Goal: Transaction & Acquisition: Register for event/course

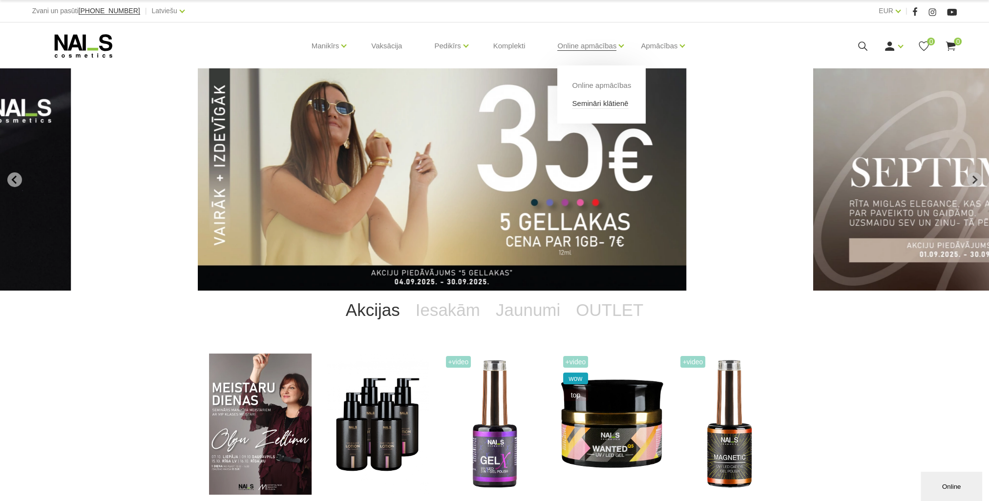
click at [598, 104] on link "Semināri klātienē" at bounding box center [600, 103] width 56 height 11
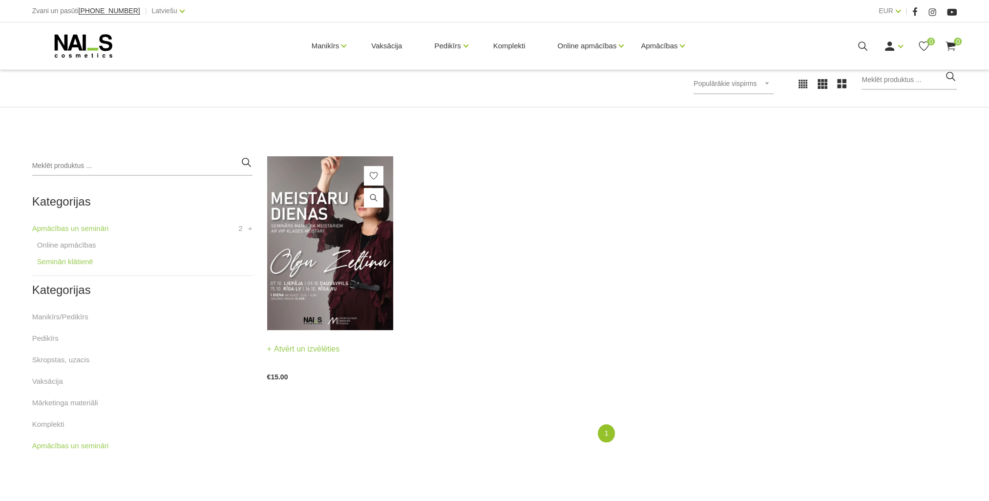
scroll to position [147, 0]
click at [334, 254] on img at bounding box center [330, 243] width 127 height 174
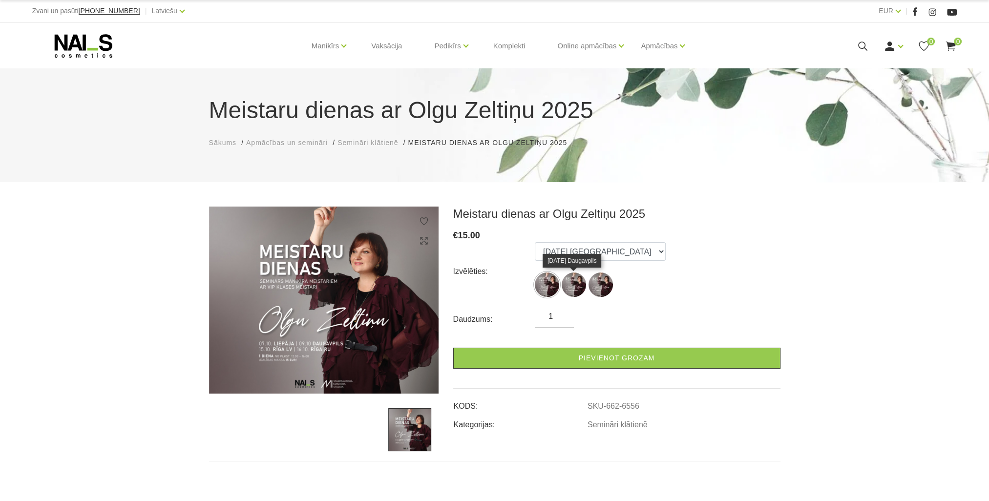
click at [578, 281] on img at bounding box center [574, 285] width 24 height 24
select select "6556"
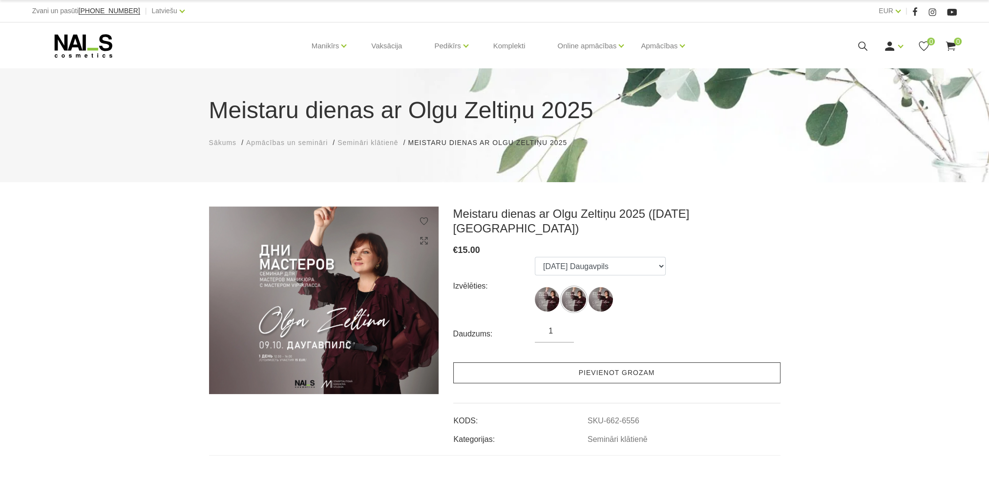
click at [631, 362] on link "Pievienot grozam" at bounding box center [616, 372] width 327 height 21
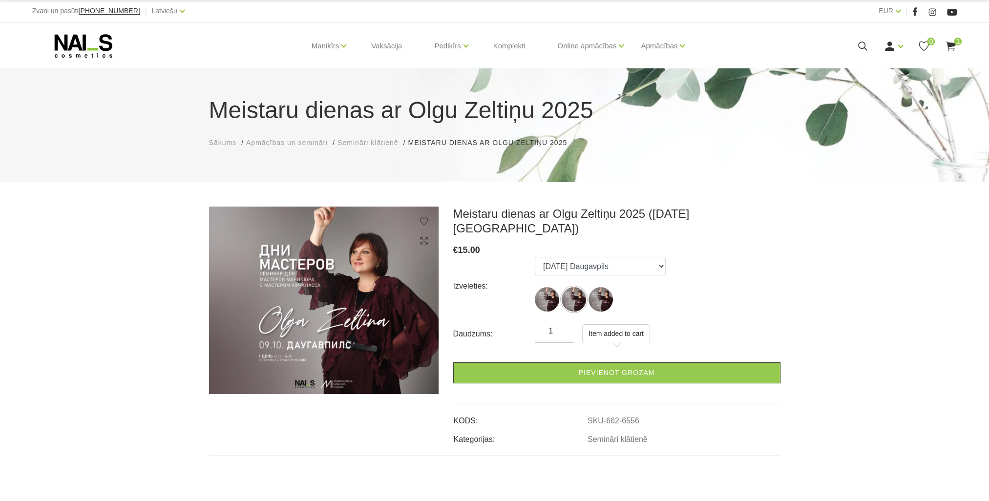
click at [954, 45] on use at bounding box center [951, 46] width 10 height 9
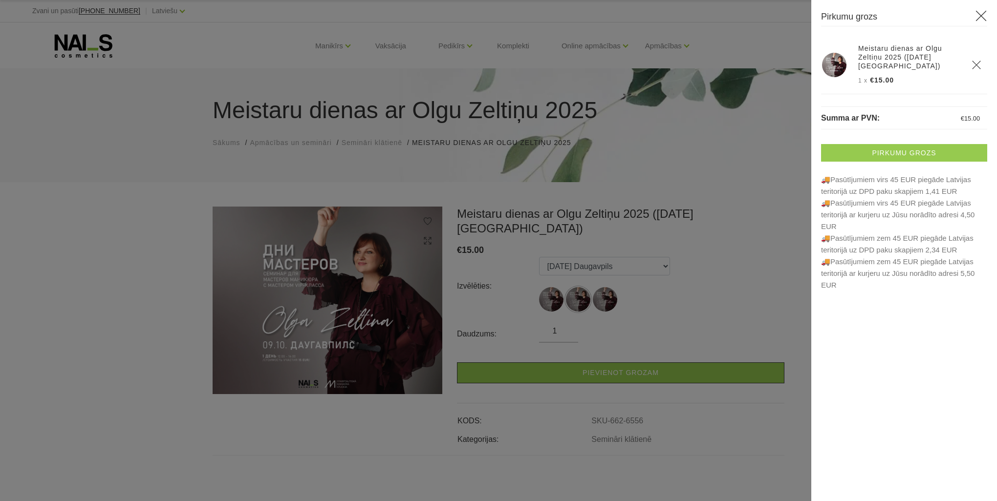
click at [915, 156] on link "Pirkumu grozs" at bounding box center [904, 153] width 166 height 18
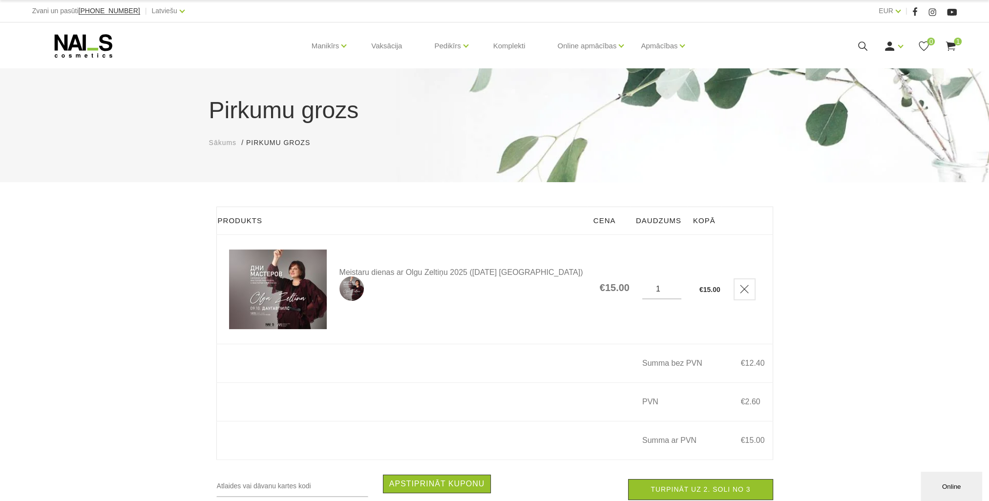
scroll to position [98, 0]
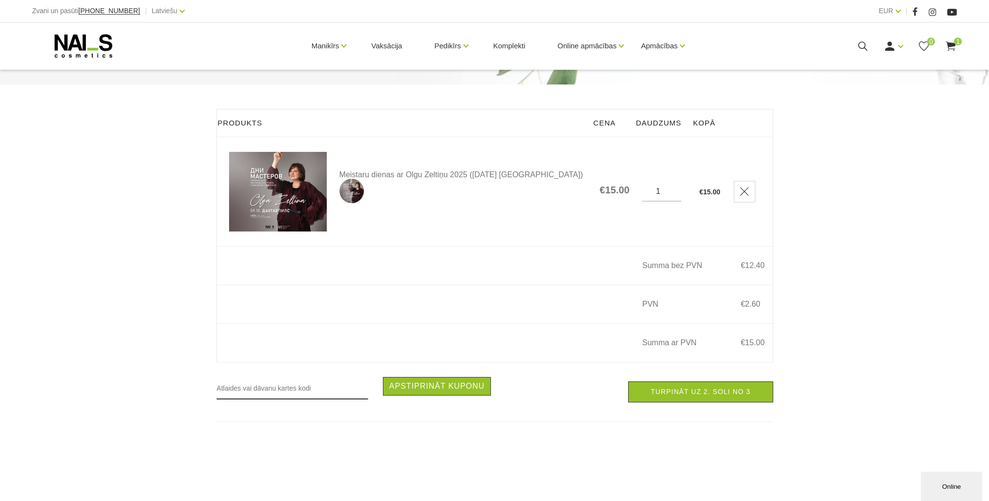
click at [286, 399] on input "text" at bounding box center [292, 388] width 152 height 22
type input "RUDENS2025"
click at [447, 396] on button "Apstiprināt kuponu" at bounding box center [437, 386] width 108 height 19
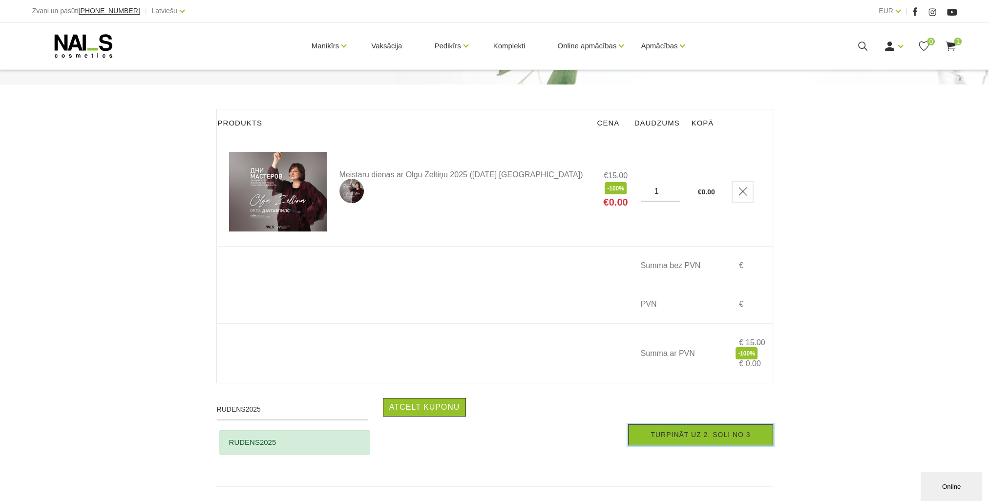
drag, startPoint x: 729, startPoint y: 439, endPoint x: 727, endPoint y: 444, distance: 5.6
click at [729, 439] on link "Turpināt uz 2. soli no 3" at bounding box center [700, 434] width 145 height 21
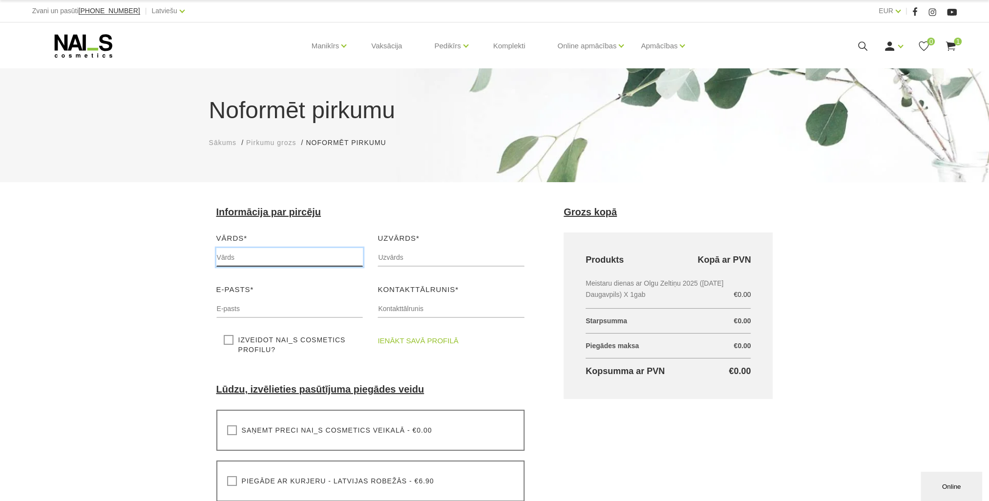
click at [254, 259] on input "text" at bounding box center [289, 257] width 147 height 19
type input "Olga Grudziniskinai"
click at [406, 258] on input "text" at bounding box center [451, 257] width 147 height 19
drag, startPoint x: 278, startPoint y: 258, endPoint x: 233, endPoint y: 253, distance: 45.2
click at [233, 253] on input "Olga Grudziniskinai" at bounding box center [289, 257] width 147 height 19
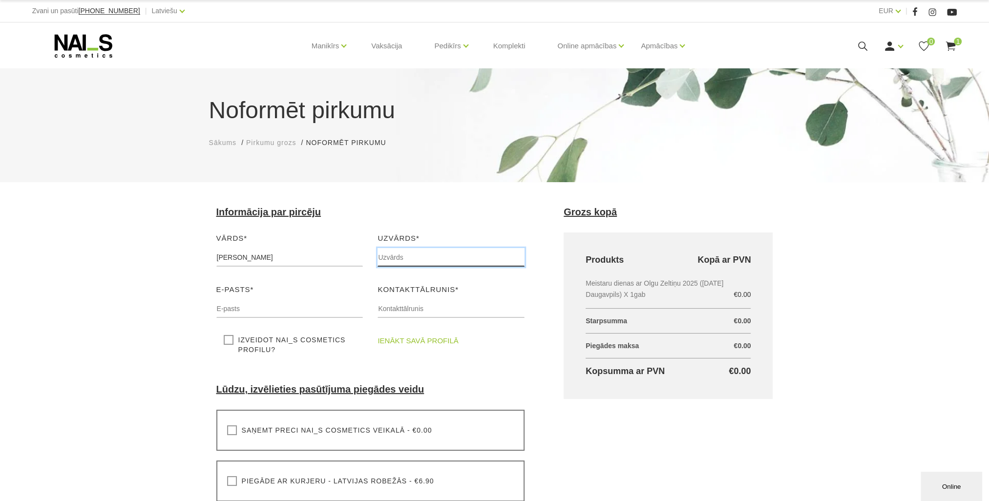
click at [395, 254] on input "text" at bounding box center [451, 257] width 147 height 19
paste input "Grudziniskinai"
type input "Grudziniskinai"
drag, startPoint x: 280, startPoint y: 257, endPoint x: 235, endPoint y: 262, distance: 45.2
click at [233, 260] on input "Olga Grudziniskinai" at bounding box center [289, 257] width 147 height 19
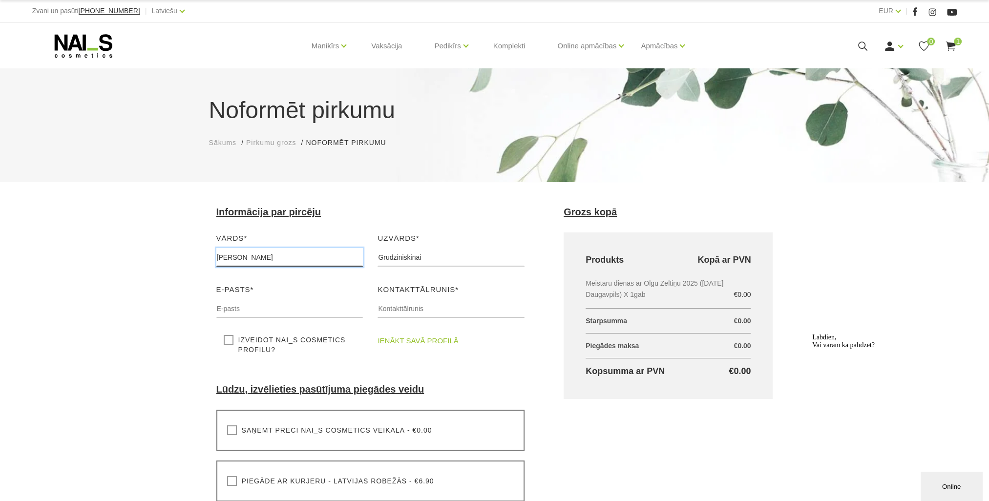
type input "Olga"
click at [430, 261] on input "Grudziniskinai" at bounding box center [451, 257] width 147 height 19
drag, startPoint x: 430, startPoint y: 261, endPoint x: 420, endPoint y: 259, distance: 10.1
click at [420, 259] on input "Grudziniskinai" at bounding box center [451, 257] width 147 height 19
click at [403, 256] on input "Grudziniskinai" at bounding box center [451, 257] width 147 height 19
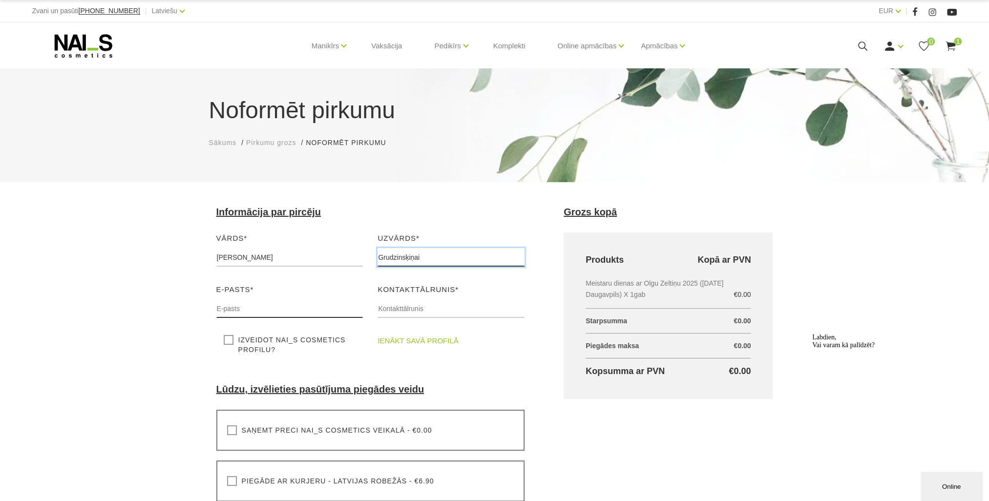
type input "Grudzinsķiņai"
click at [261, 308] on input "text" at bounding box center [289, 308] width 147 height 19
type input "olgagrudzinskinai@inbox.lv"
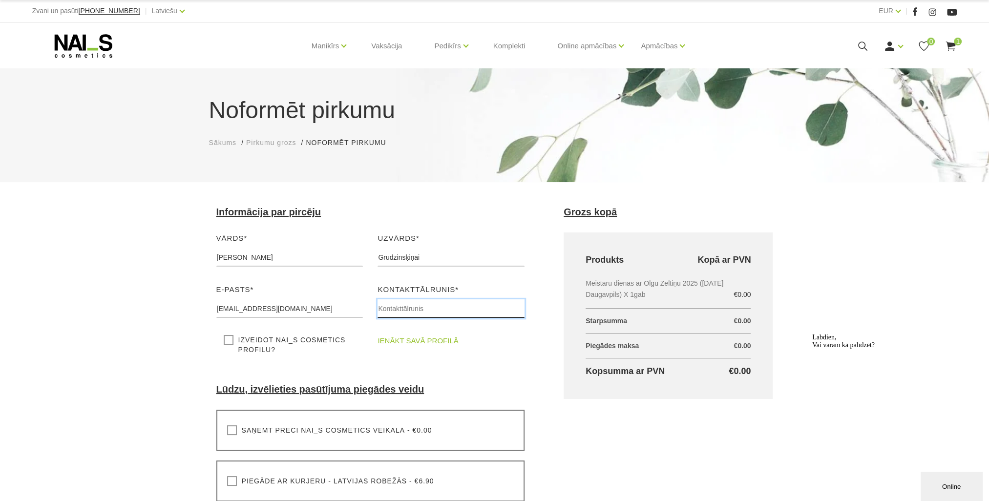
click at [438, 306] on input "text" at bounding box center [451, 308] width 147 height 19
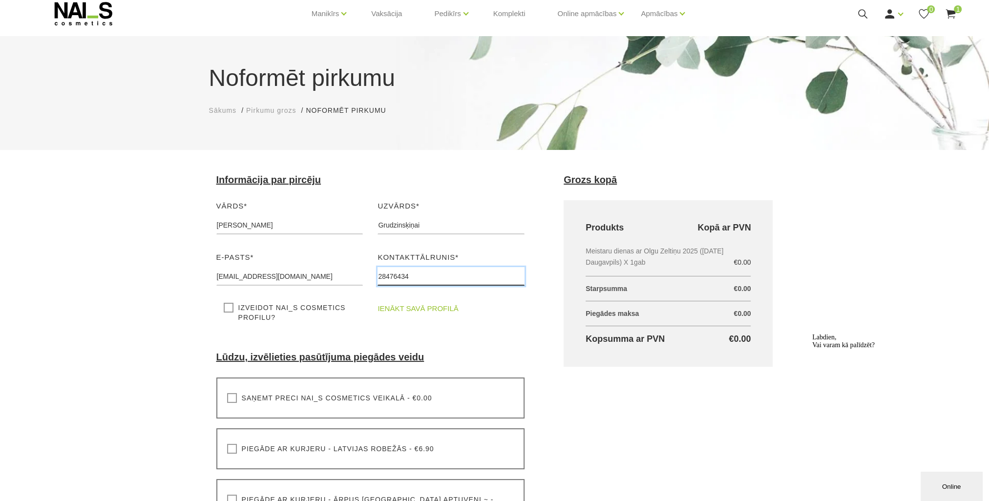
scroll to position [49, 0]
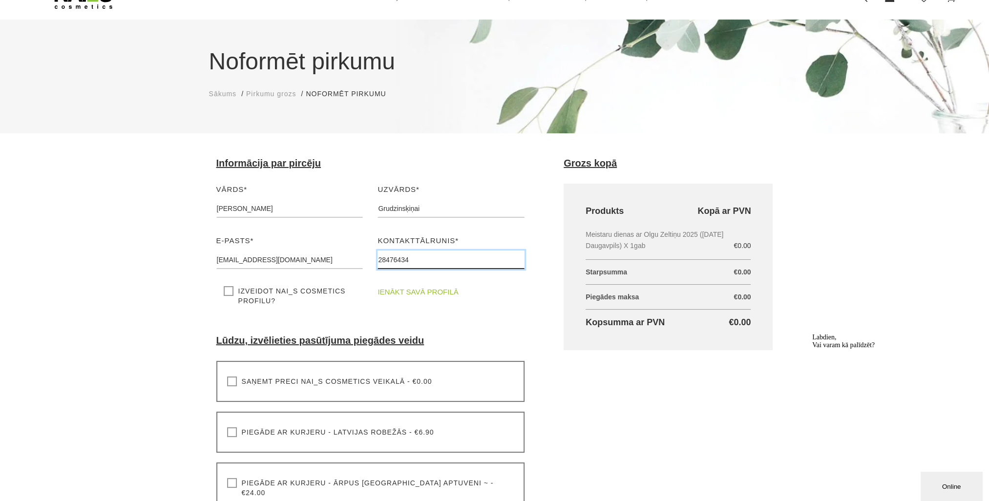
type input "28476434"
click at [231, 382] on label "Saņemt preci NAI_S cosmetics veikalā - €0.00" at bounding box center [329, 382] width 205 height 10
click at [0, 0] on input "Saņemt preci NAI_S cosmetics veikalā - €0.00" at bounding box center [0, 0] width 0 height 0
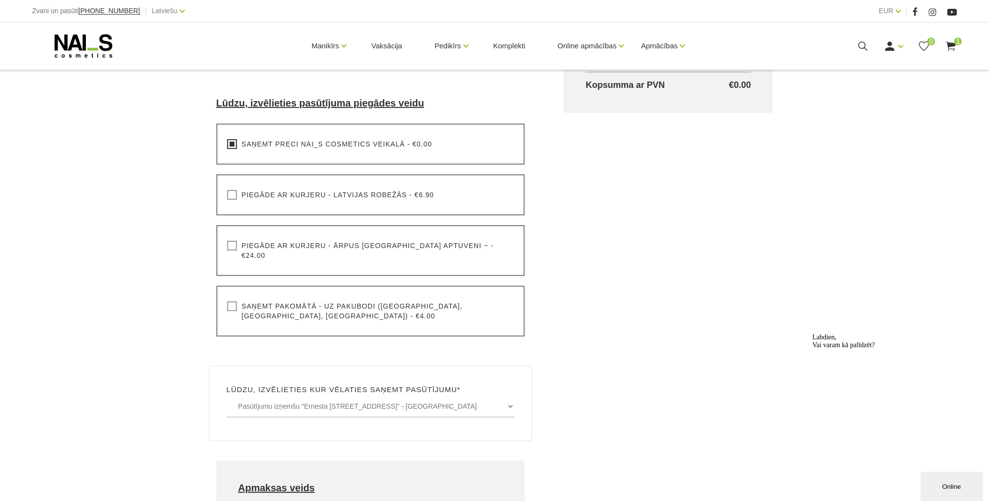
scroll to position [440, 0]
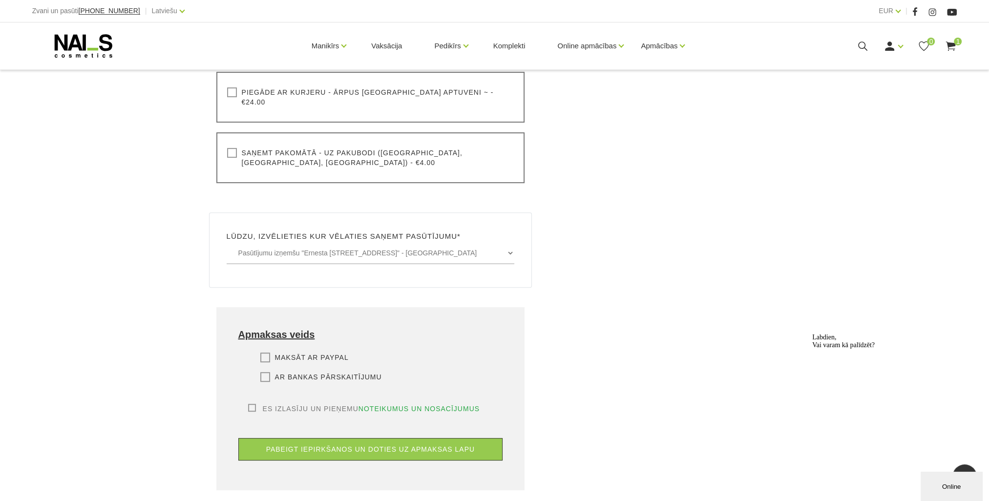
click at [252, 404] on label "Es izlasīju un pieņemu noteikumus un nosacījumus" at bounding box center [364, 409] width 232 height 10
click at [255, 404] on label "Es izlasīju un pieņemu noteikumus un nosacījumus" at bounding box center [364, 409] width 232 height 10
click at [0, 0] on input "Es izlasīju un pieņemu noteikumus un nosacījumus" at bounding box center [0, 0] width 0 height 0
click at [269, 372] on label "Ar bankas pārskaitījumu" at bounding box center [321, 377] width 122 height 10
click at [0, 0] on input "Ar bankas pārskaitījumu" at bounding box center [0, 0] width 0 height 0
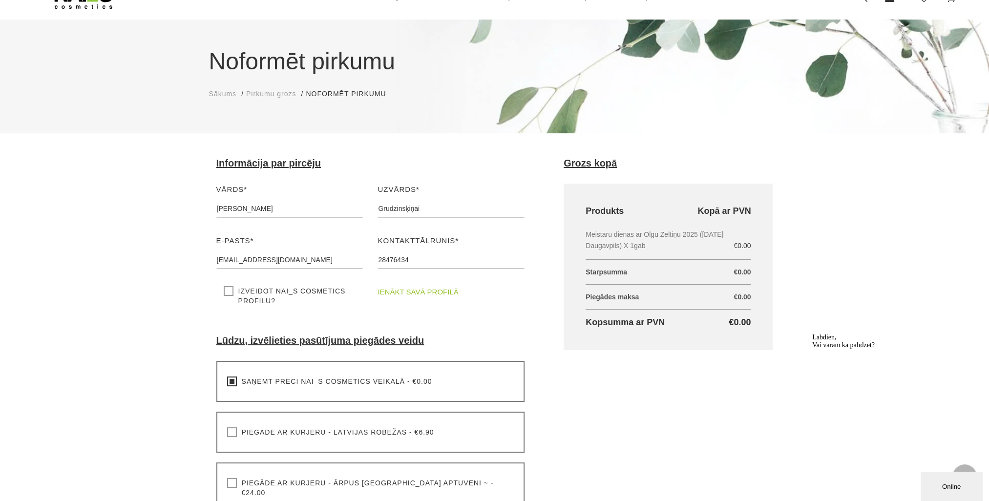
scroll to position [0, 0]
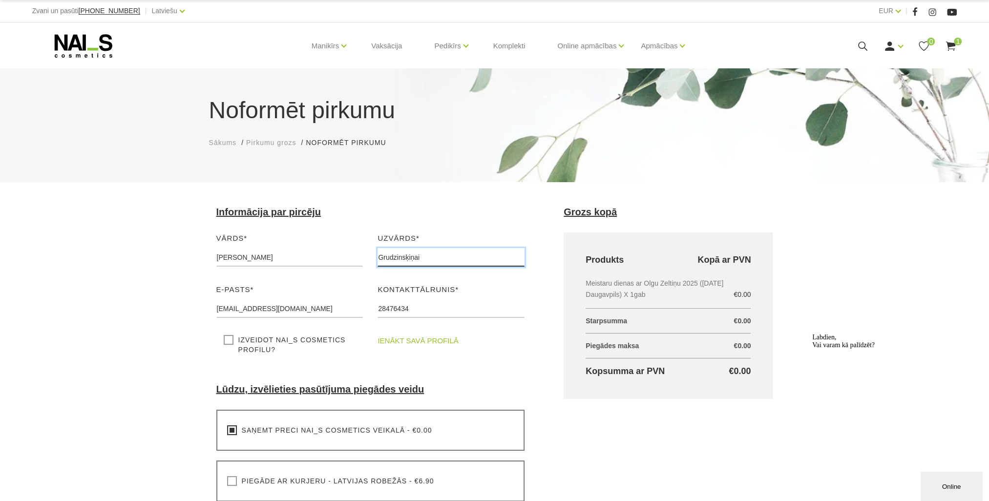
click at [424, 257] on input "Grudzinsķiņai" at bounding box center [451, 257] width 147 height 19
type input "Grudzinskiene"
click at [268, 308] on input "olgagrudzinskinai@inbox.lv" at bounding box center [289, 308] width 147 height 19
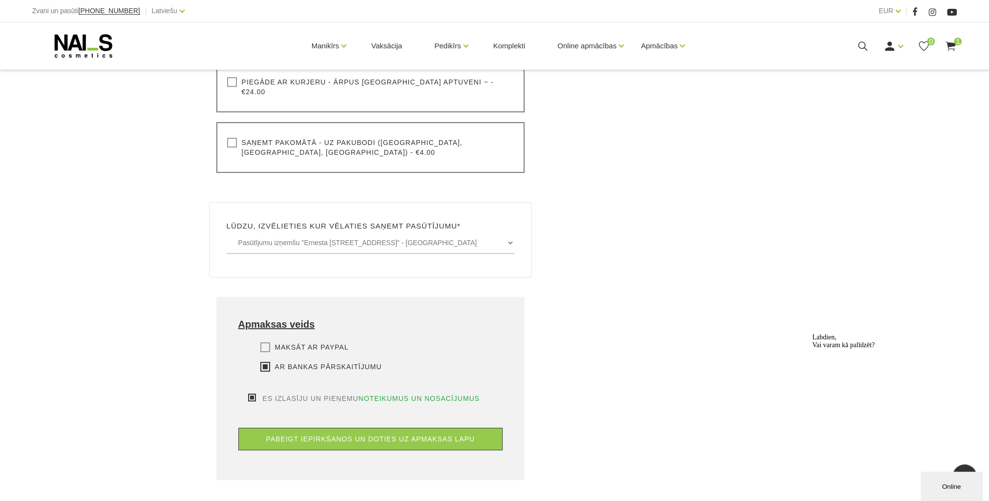
scroll to position [488, 0]
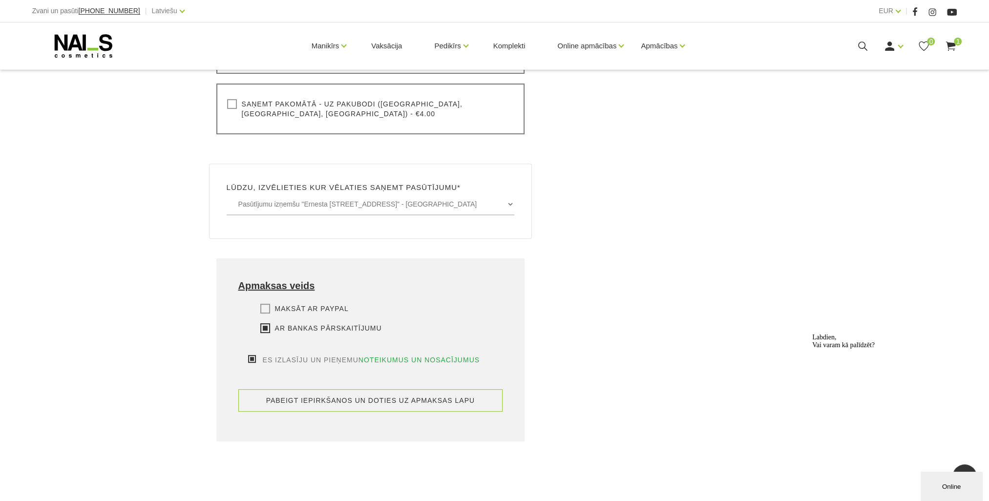
type input "olgagrudzinskiene@inbox.lv"
click at [375, 389] on button "pabeigt iepirkšanos un doties uz apmaksas lapu" at bounding box center [370, 400] width 265 height 22
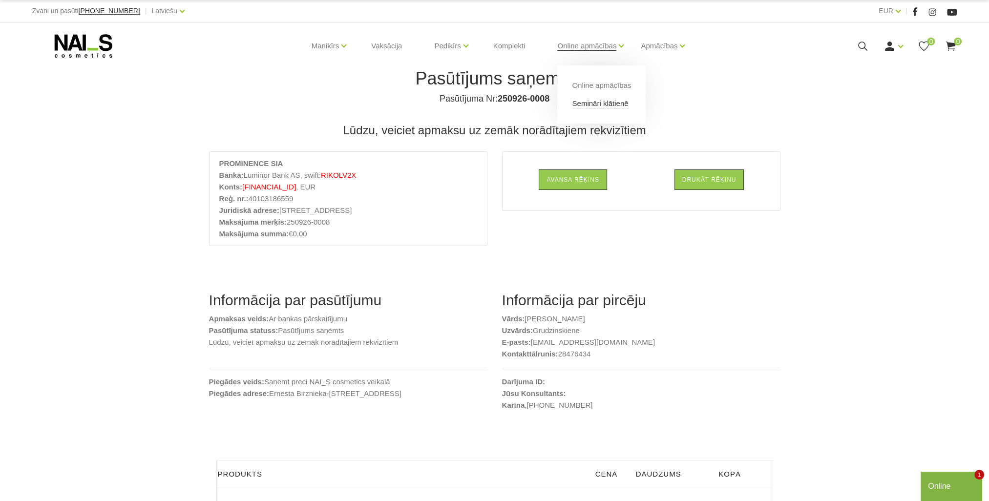
click at [598, 106] on link "Semināri klātienē" at bounding box center [600, 103] width 56 height 11
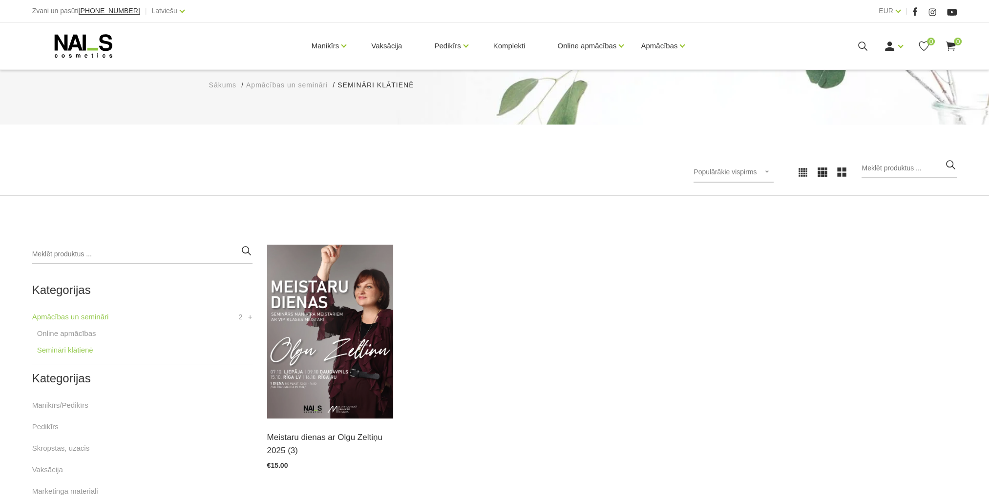
scroll to position [147, 0]
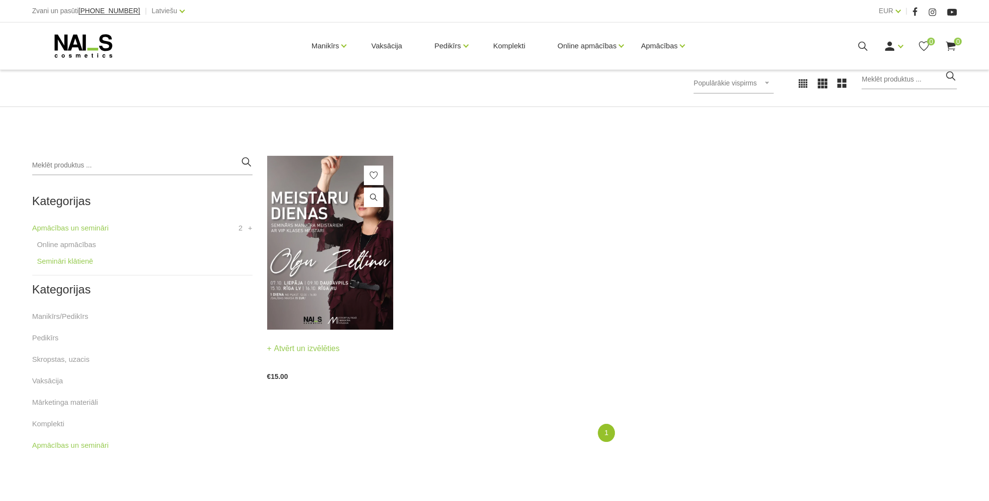
click at [352, 254] on img at bounding box center [330, 243] width 127 height 174
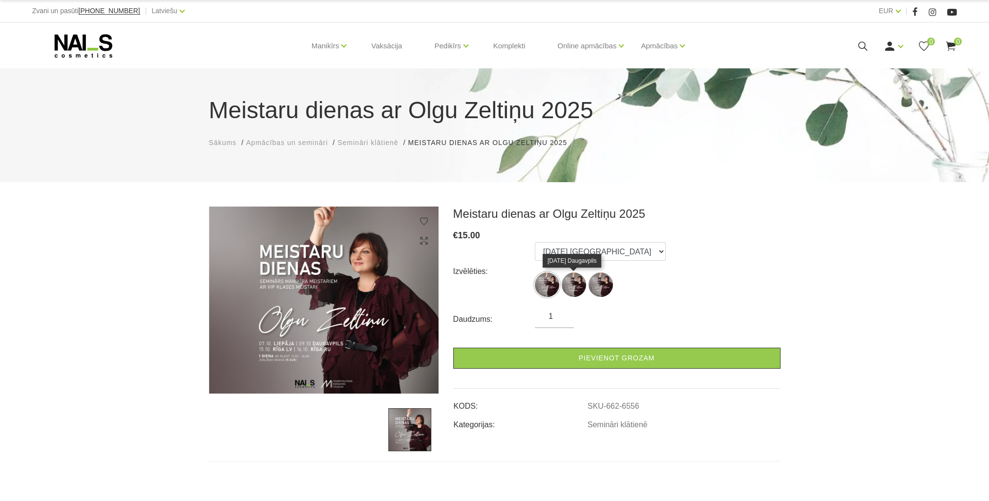
click at [580, 293] on img at bounding box center [574, 285] width 24 height 24
select select "6556"
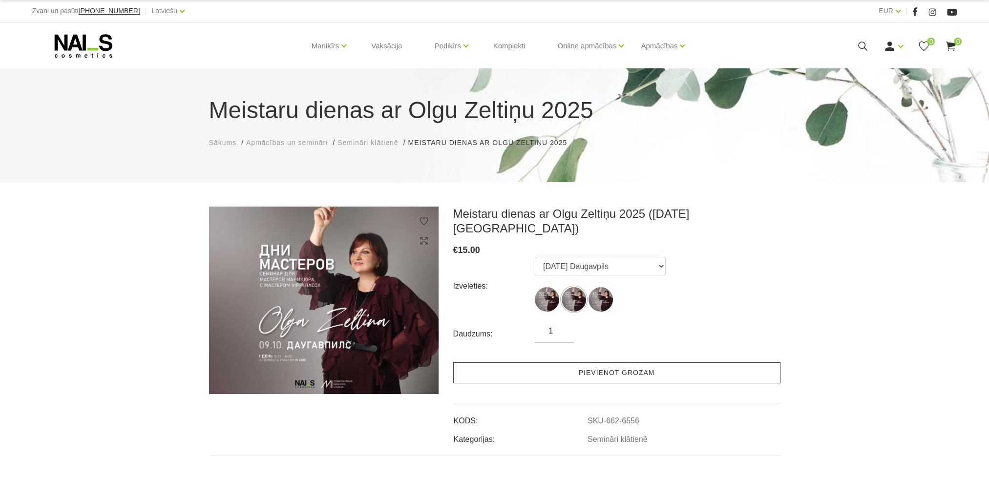
click at [615, 363] on link "Pievienot grozam" at bounding box center [616, 372] width 327 height 21
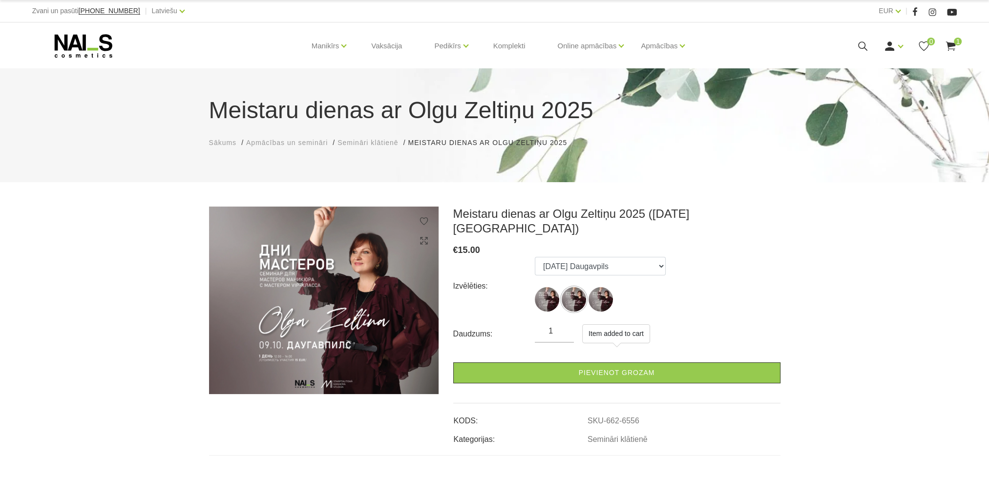
click at [948, 48] on icon at bounding box center [951, 46] width 12 height 12
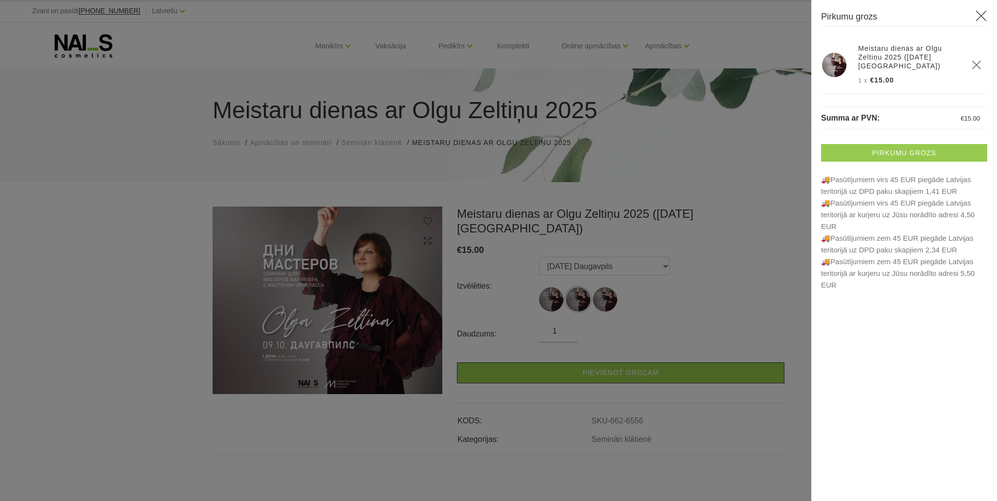
click at [897, 149] on link "Pirkumu grozs" at bounding box center [904, 153] width 166 height 18
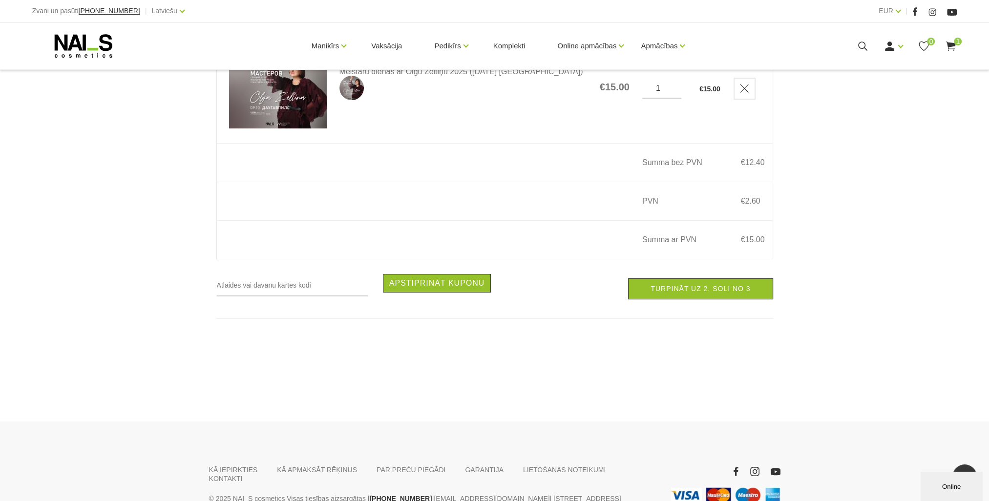
scroll to position [173, 0]
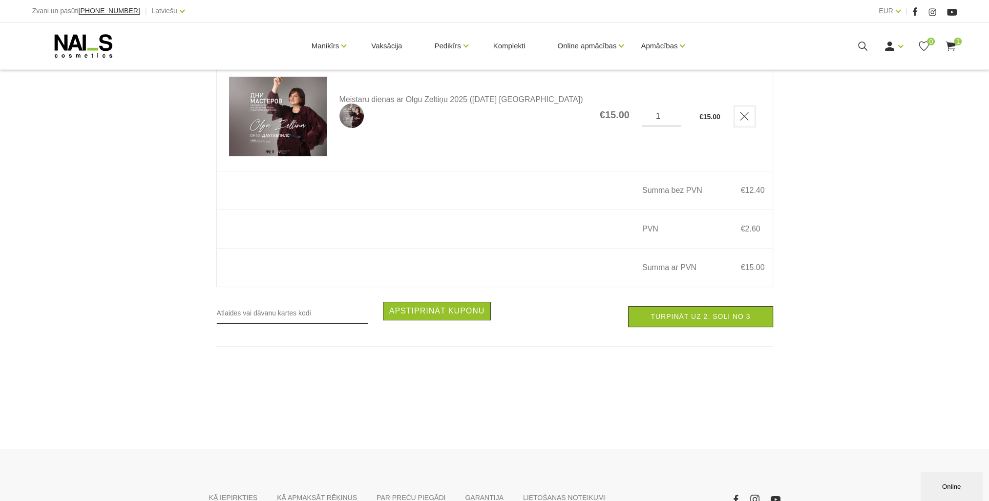
click at [305, 318] on input "text" at bounding box center [292, 313] width 152 height 22
type input "RUDENS2025"
click at [417, 320] on button "Apstiprināt kuponu" at bounding box center [437, 311] width 108 height 19
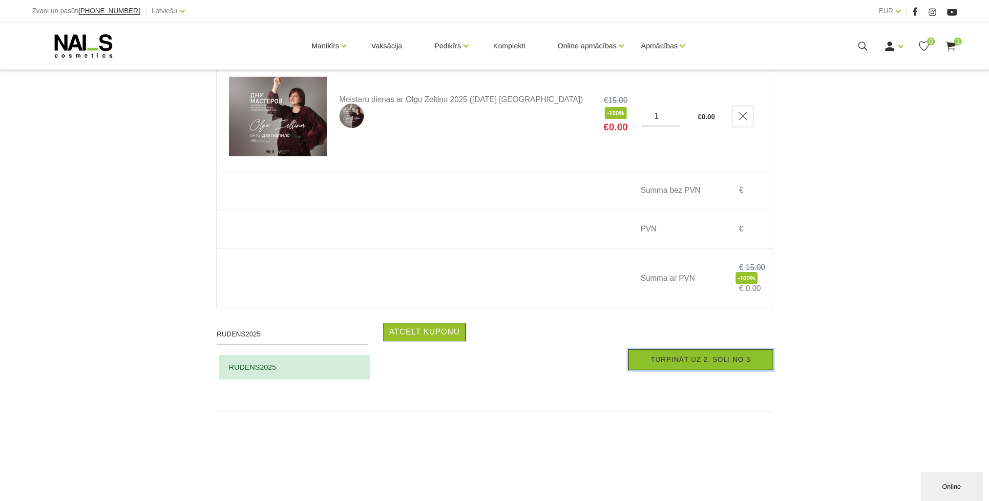
click at [745, 365] on link "Turpināt uz 2. soli no 3" at bounding box center [700, 359] width 145 height 21
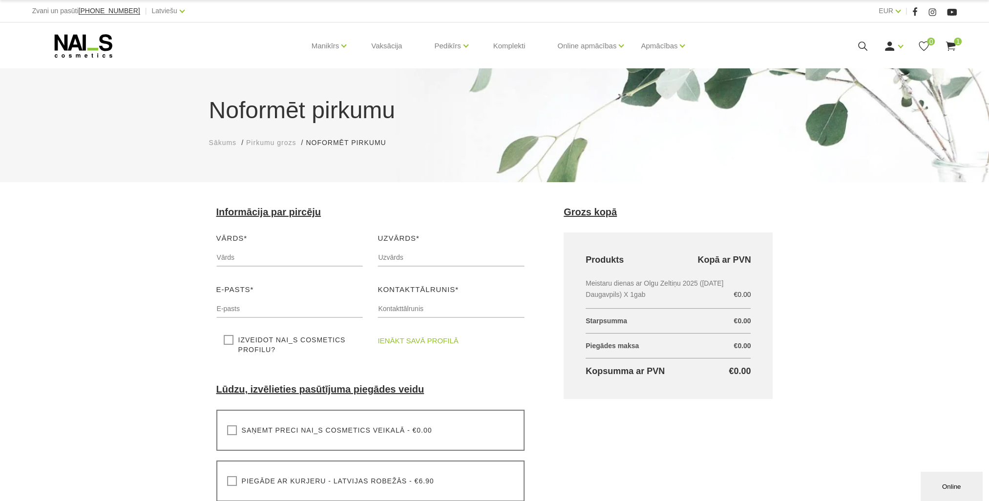
click at [253, 271] on div "Vārds* Lūdzu, ievadiet savu vārdu" at bounding box center [290, 254] width 162 height 42
click at [264, 262] on input "text" at bounding box center [289, 257] width 147 height 19
type input "Ljudmila"
click at [443, 258] on input "text" at bounding box center [451, 257] width 147 height 19
type input "[PERSON_NAME]"
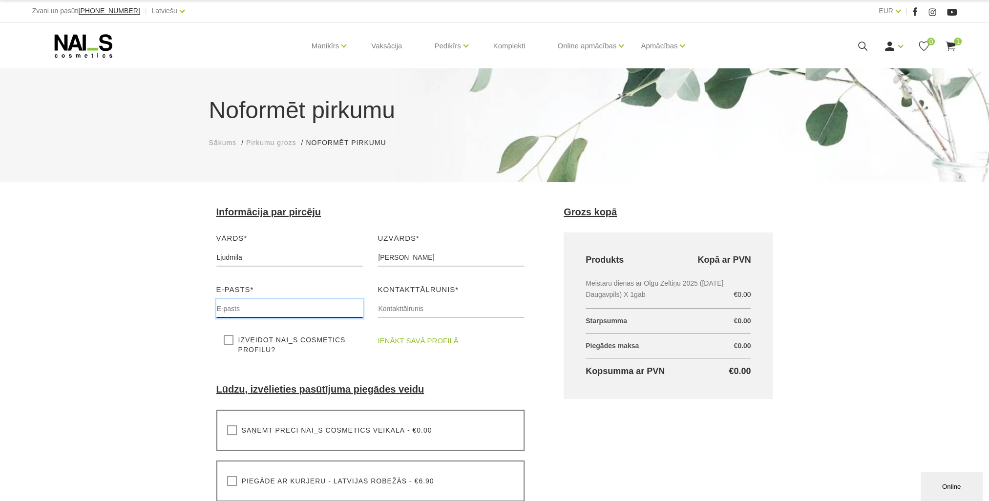
click at [306, 308] on input "text" at bounding box center [289, 308] width 147 height 19
type input "[EMAIL_ADDRESS][DOMAIN_NAME]"
click at [418, 308] on input "text" at bounding box center [451, 308] width 147 height 19
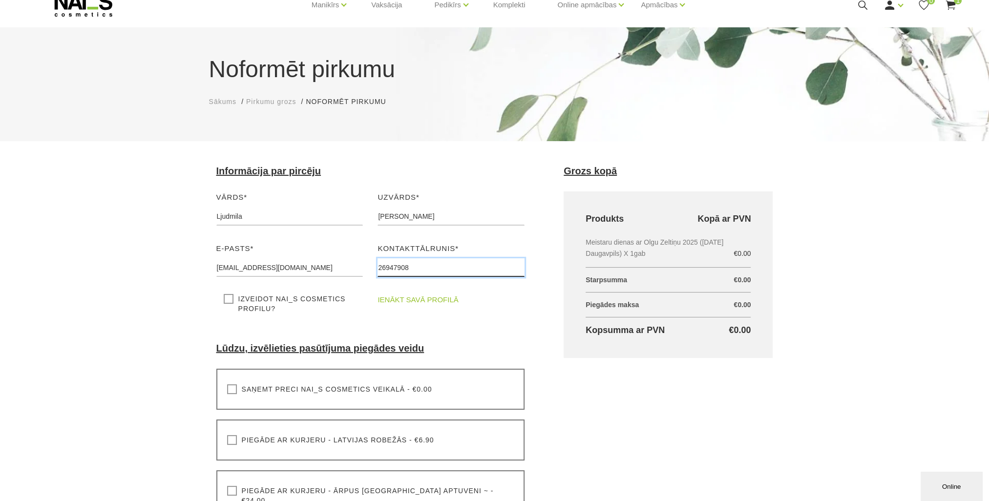
scroll to position [98, 0]
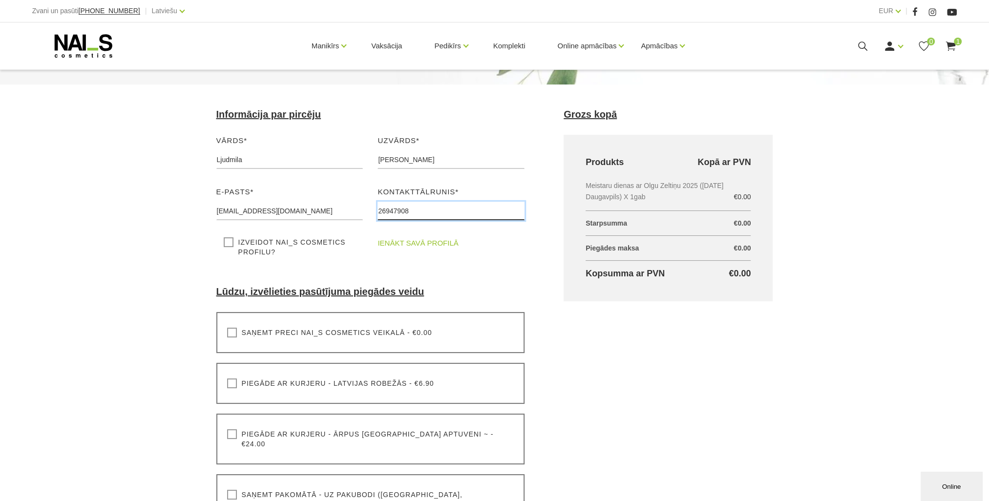
type input "26947908"
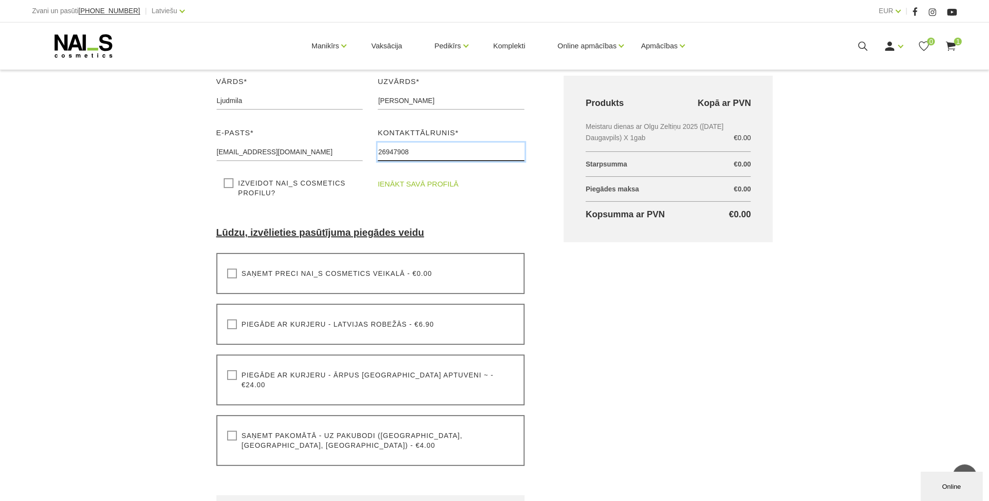
scroll to position [147, 0]
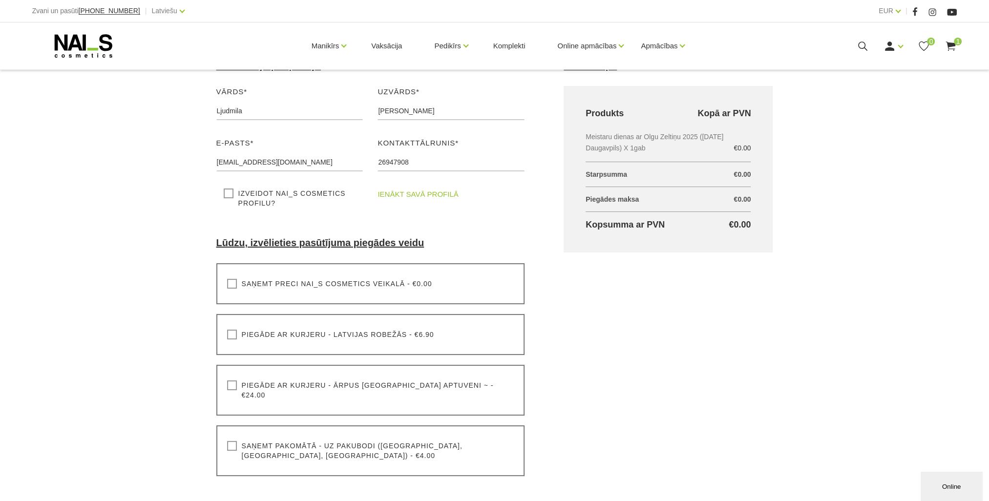
click at [234, 284] on label "Saņemt preci NAI_S cosmetics veikalā - €0.00" at bounding box center [329, 284] width 205 height 10
click at [0, 0] on input "Saņemt preci NAI_S cosmetics veikalā - €0.00" at bounding box center [0, 0] width 0 height 0
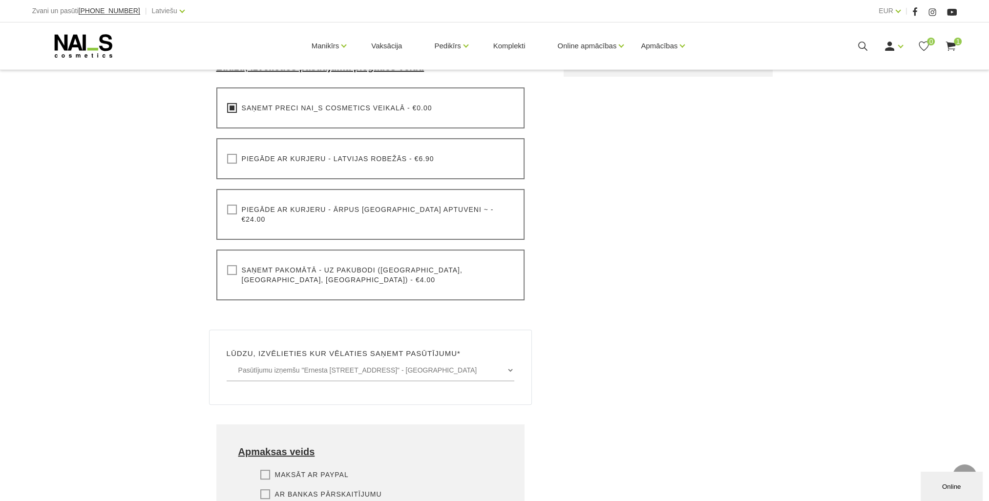
scroll to position [342, 0]
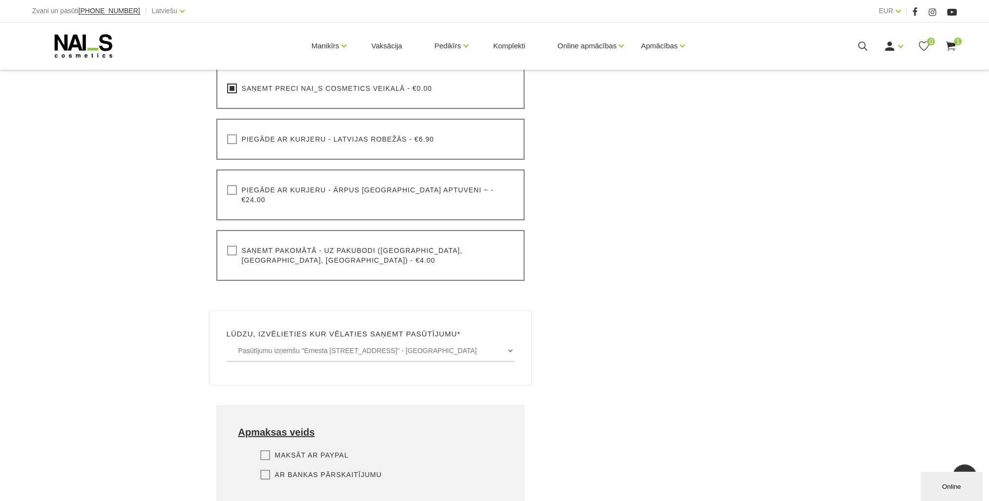
click at [270, 470] on label "Ar bankas pārskaitījumu" at bounding box center [321, 475] width 122 height 10
click at [0, 0] on input "Ar bankas pārskaitījumu" at bounding box center [0, 0] width 0 height 0
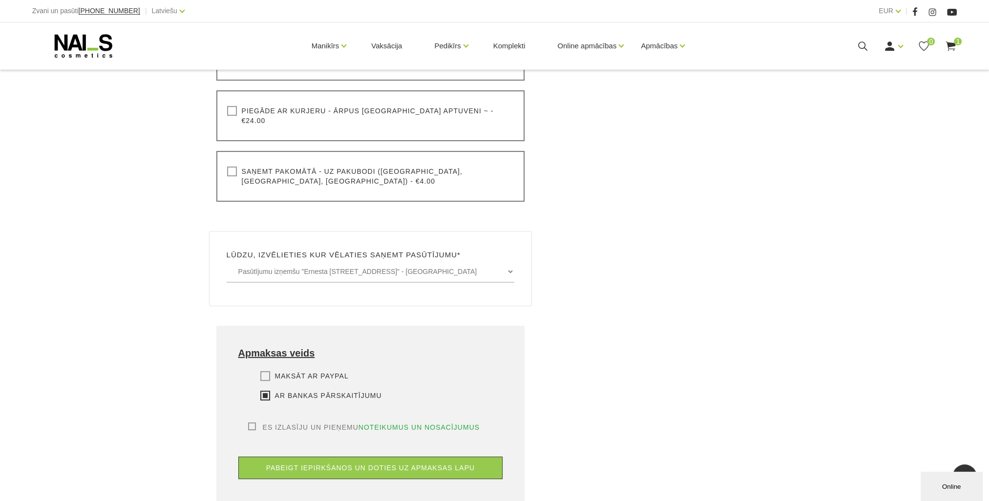
scroll to position [440, 0]
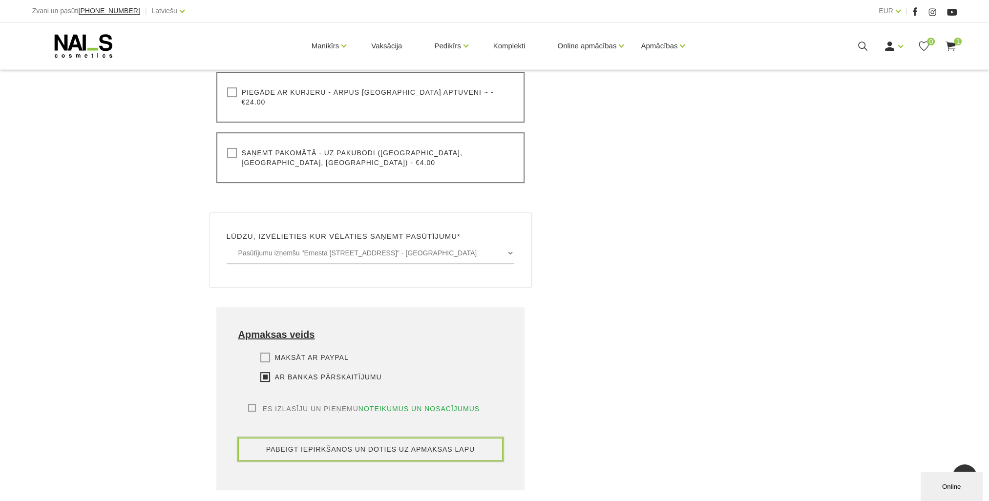
click at [412, 439] on button "pabeigt iepirkšanos un doties uz apmaksas lapu" at bounding box center [370, 449] width 265 height 22
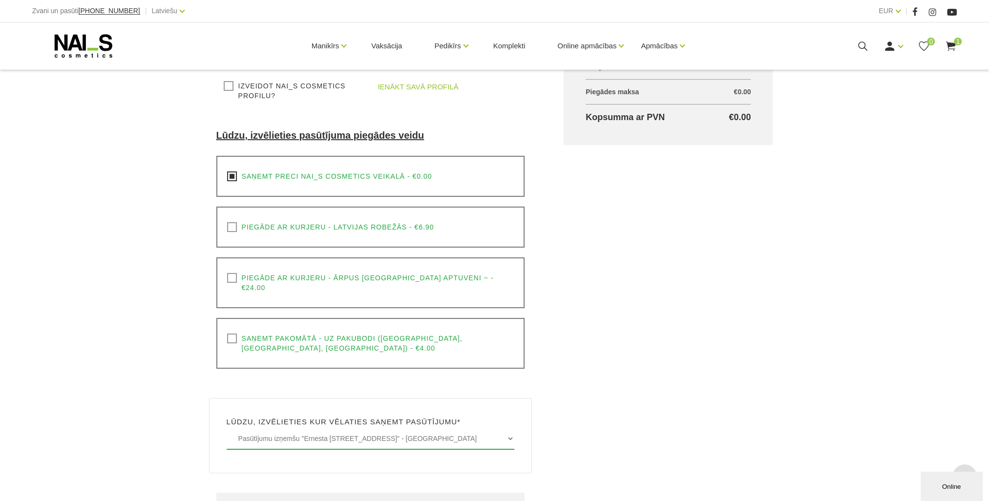
scroll to position [451, 0]
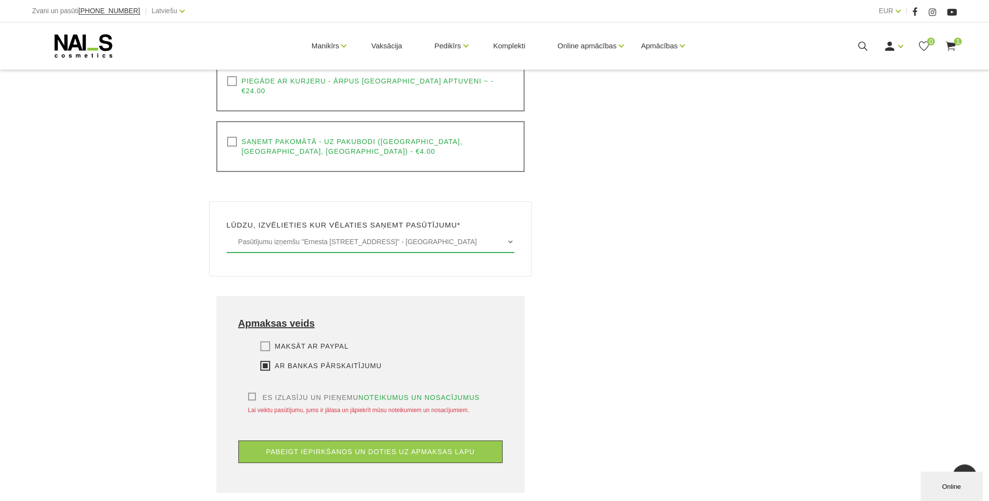
click at [253, 393] on label "Es izlasīju un pieņemu noteikumus un nosacījumus" at bounding box center [364, 398] width 232 height 10
click at [0, 0] on input "Es izlasīju un pieņemu noteikumus un nosacījumus" at bounding box center [0, 0] width 0 height 0
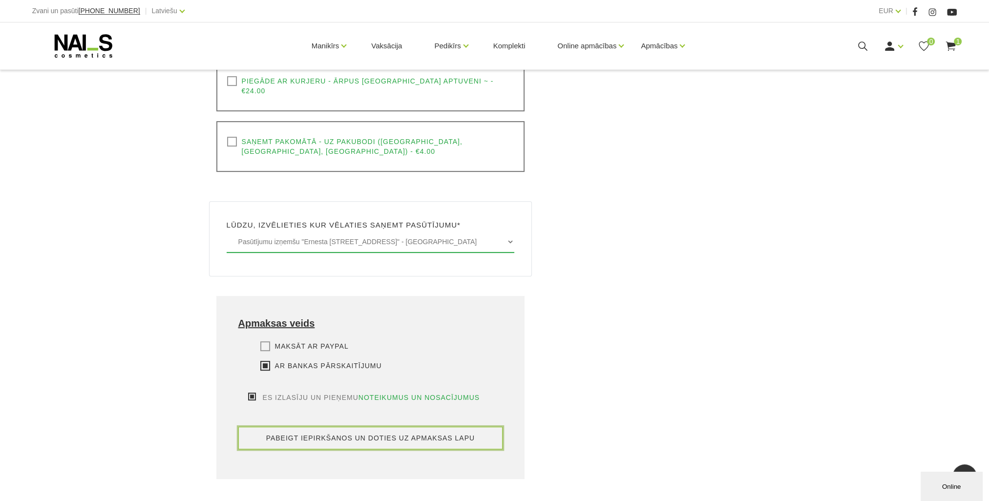
click at [284, 427] on button "pabeigt iepirkšanos un doties uz apmaksas lapu" at bounding box center [370, 438] width 265 height 22
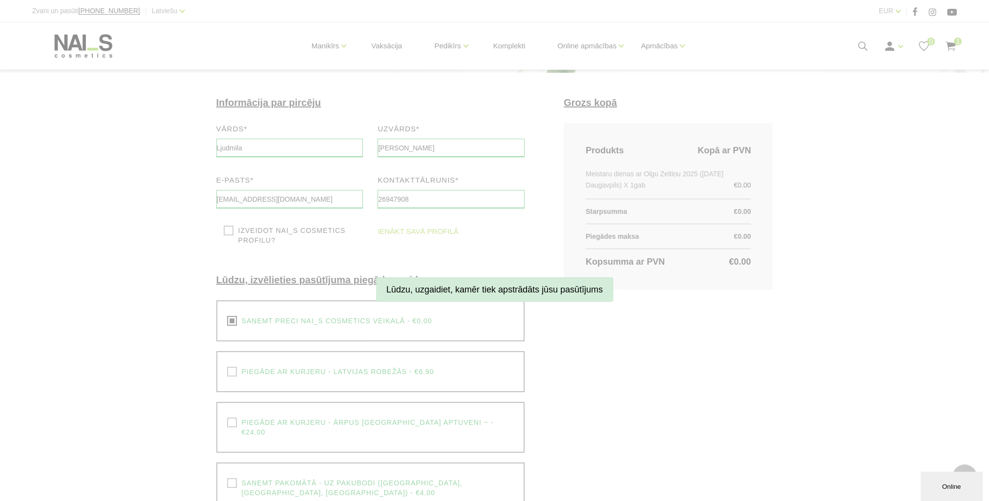
scroll to position [109, 0]
